Goal: Check status: Check status

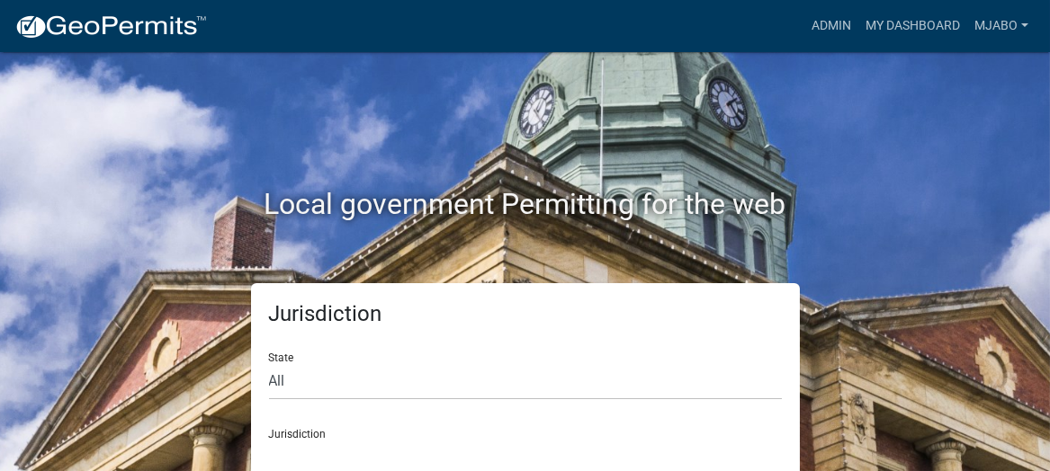
click at [384, 452] on select "[GEOGRAPHIC_DATA], [US_STATE] [GEOGRAPHIC_DATA], [US_STATE][PERSON_NAME][GEOGRA…" at bounding box center [525, 458] width 513 height 37
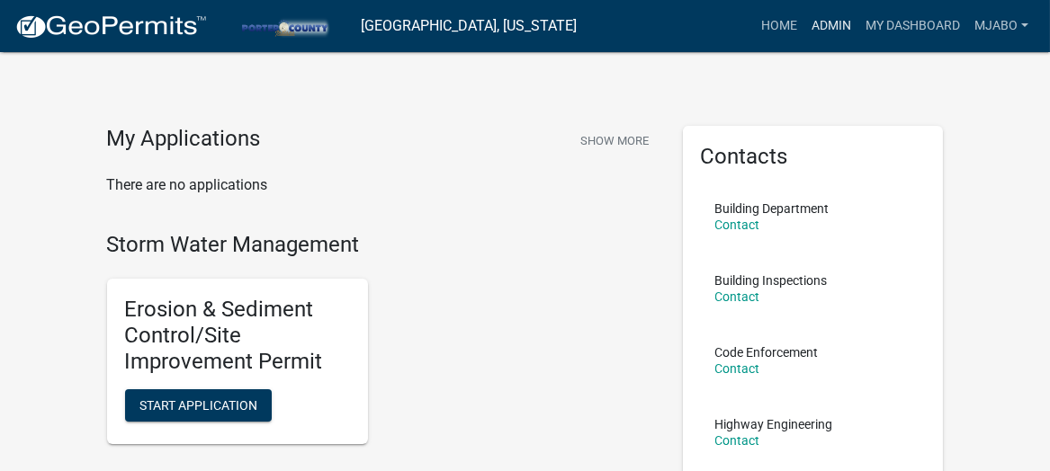
click at [834, 19] on link "Admin" at bounding box center [831, 26] width 54 height 34
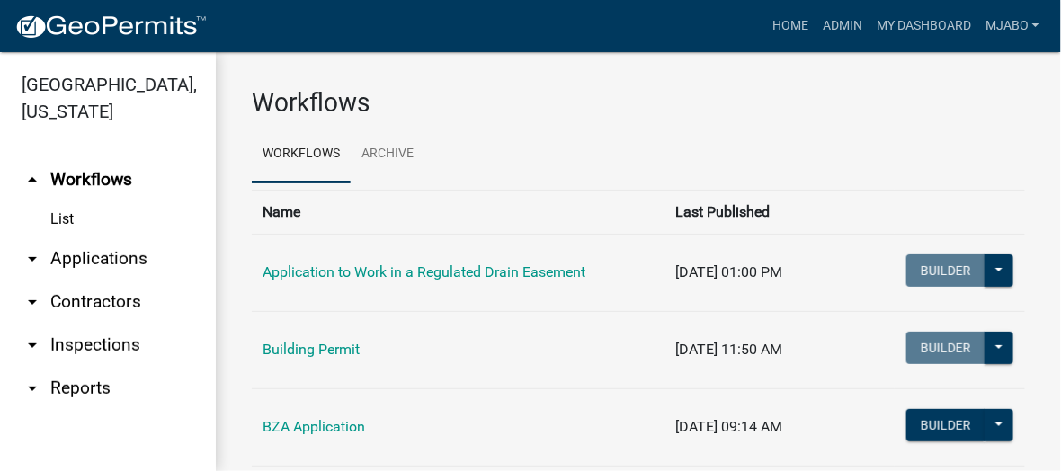
click at [95, 237] on link "arrow_drop_down Applications" at bounding box center [108, 258] width 216 height 43
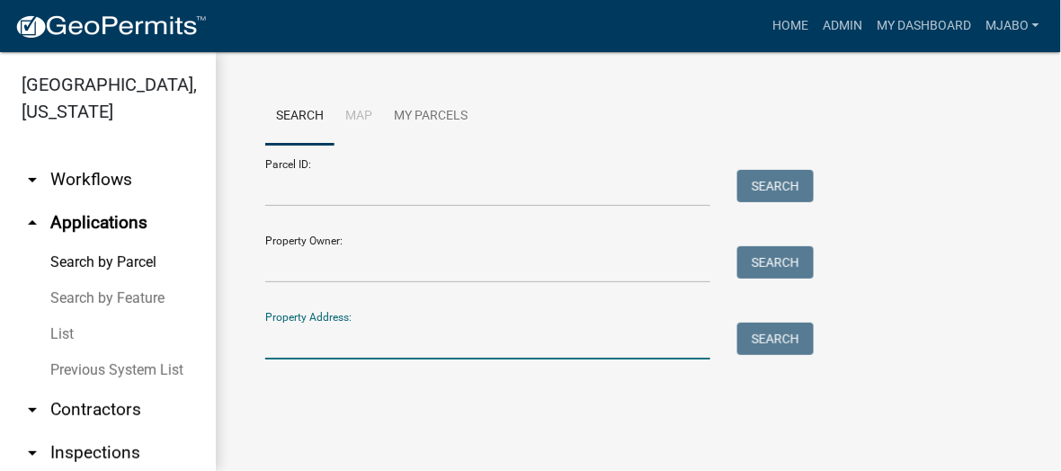
click at [324, 349] on input "Property Address:" at bounding box center [487, 341] width 445 height 37
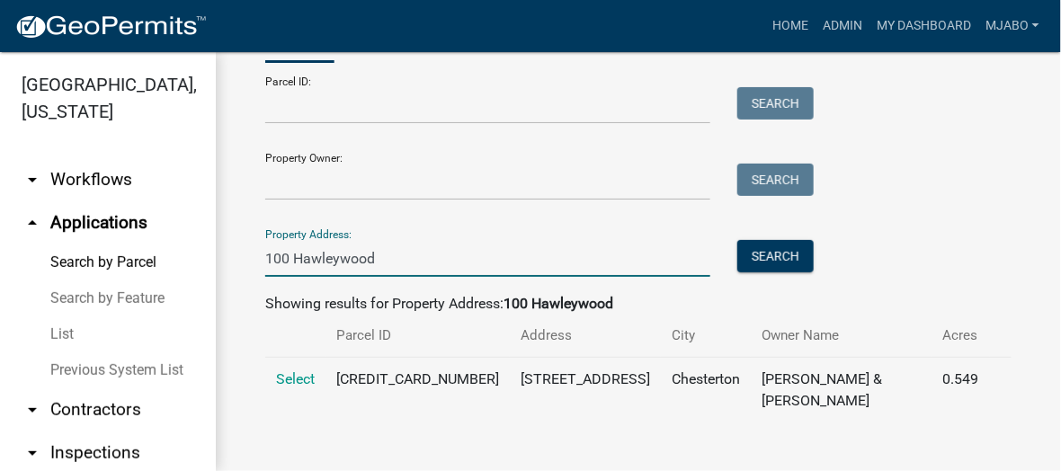
scroll to position [84, 0]
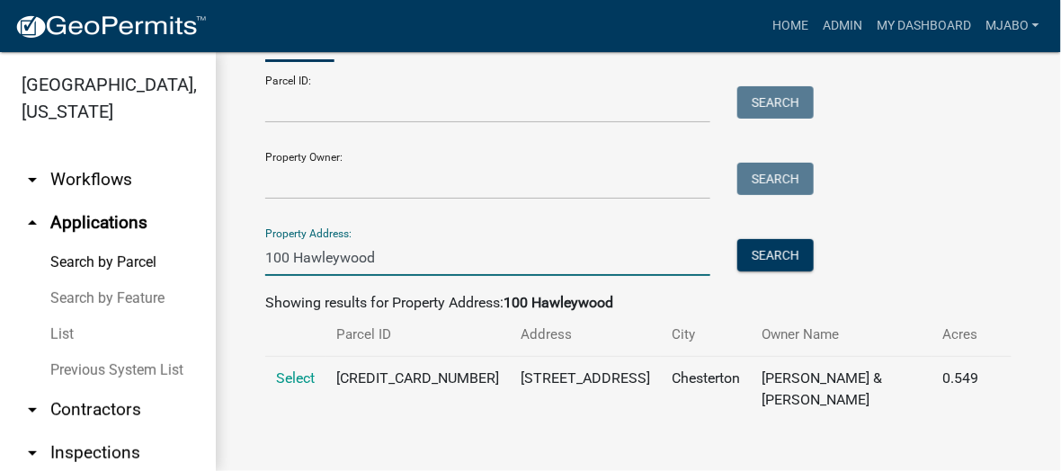
type input "100 Hawleywood"
click at [308, 374] on span "Select" at bounding box center [295, 378] width 39 height 17
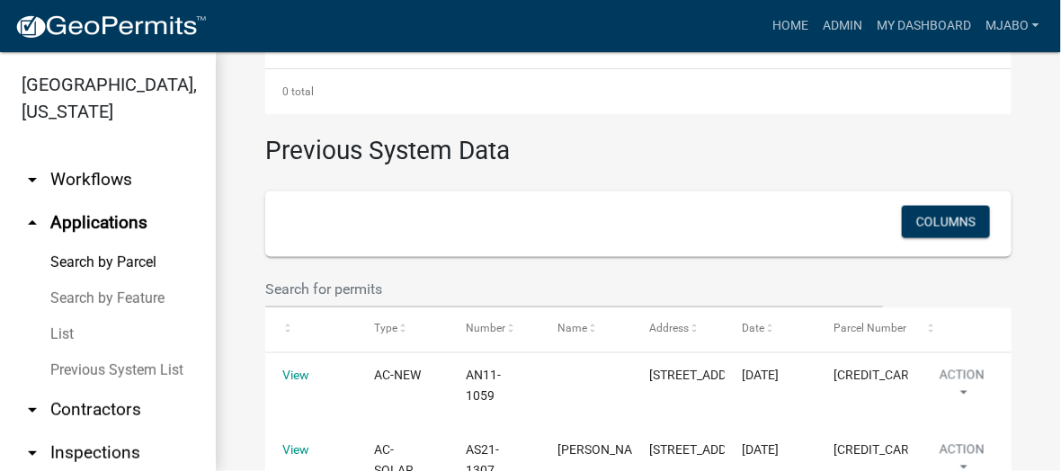
scroll to position [705, 0]
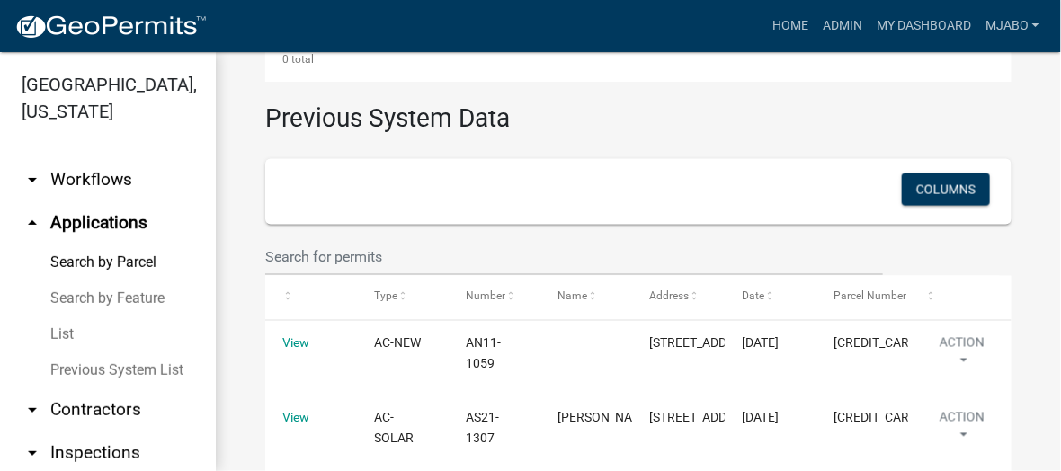
click at [293, 344] on link "View" at bounding box center [295, 343] width 27 height 14
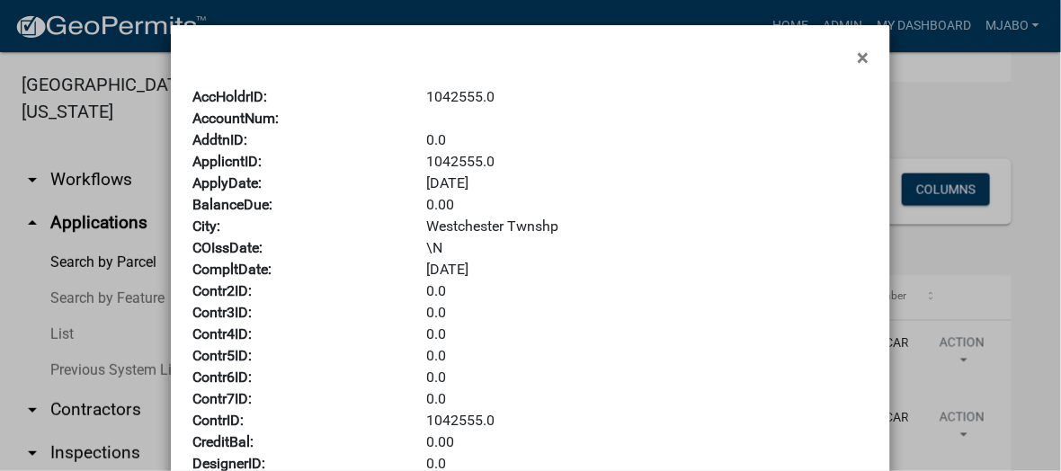
click at [862, 57] on span "×" at bounding box center [863, 57] width 12 height 25
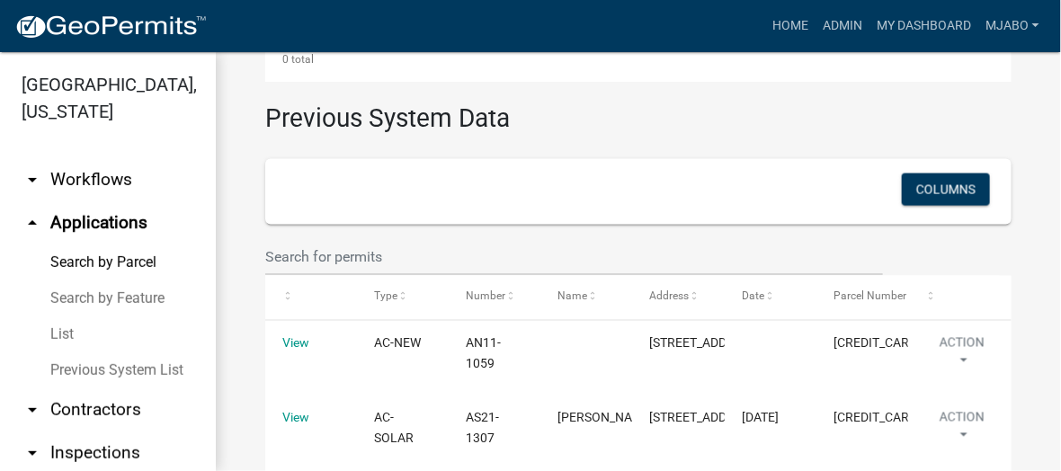
click at [294, 343] on link "View" at bounding box center [295, 343] width 27 height 14
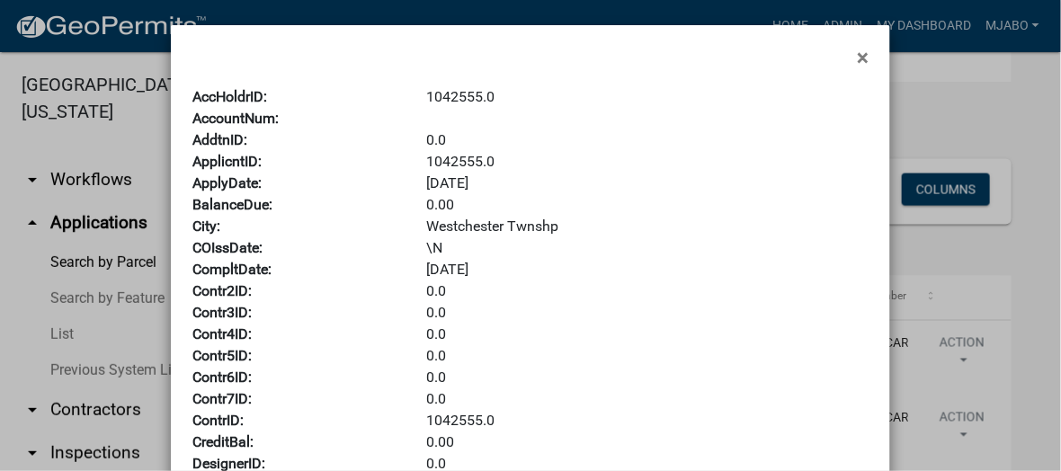
click at [860, 55] on span "×" at bounding box center [863, 57] width 12 height 25
